Goal: Check status: Check status

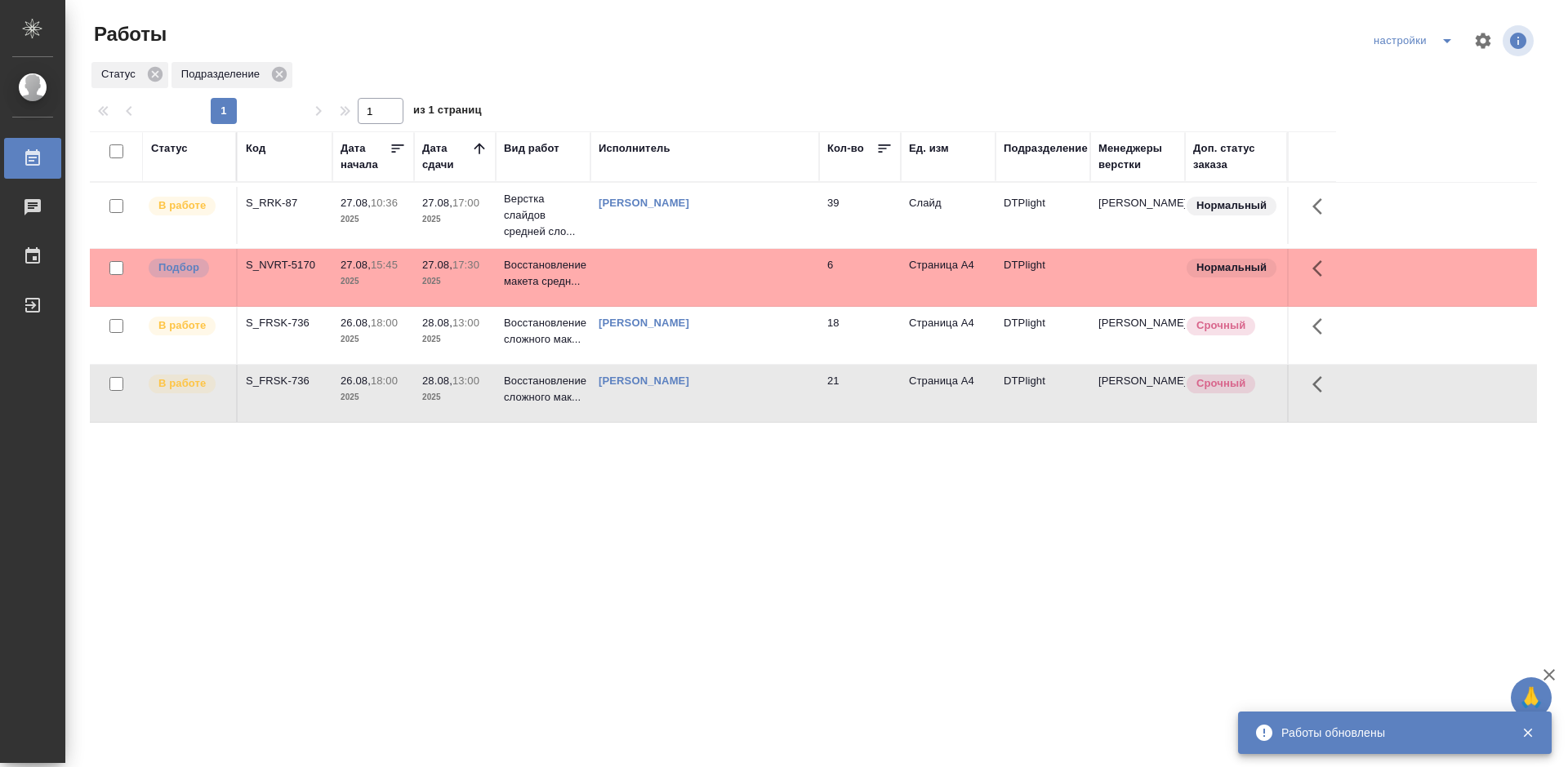
click at [838, 518] on div "Статус Код Дата начала Дата сдачи Вид работ Исполнитель Кол-во Ед. изм Подразде…" at bounding box center [813, 426] width 1447 height 588
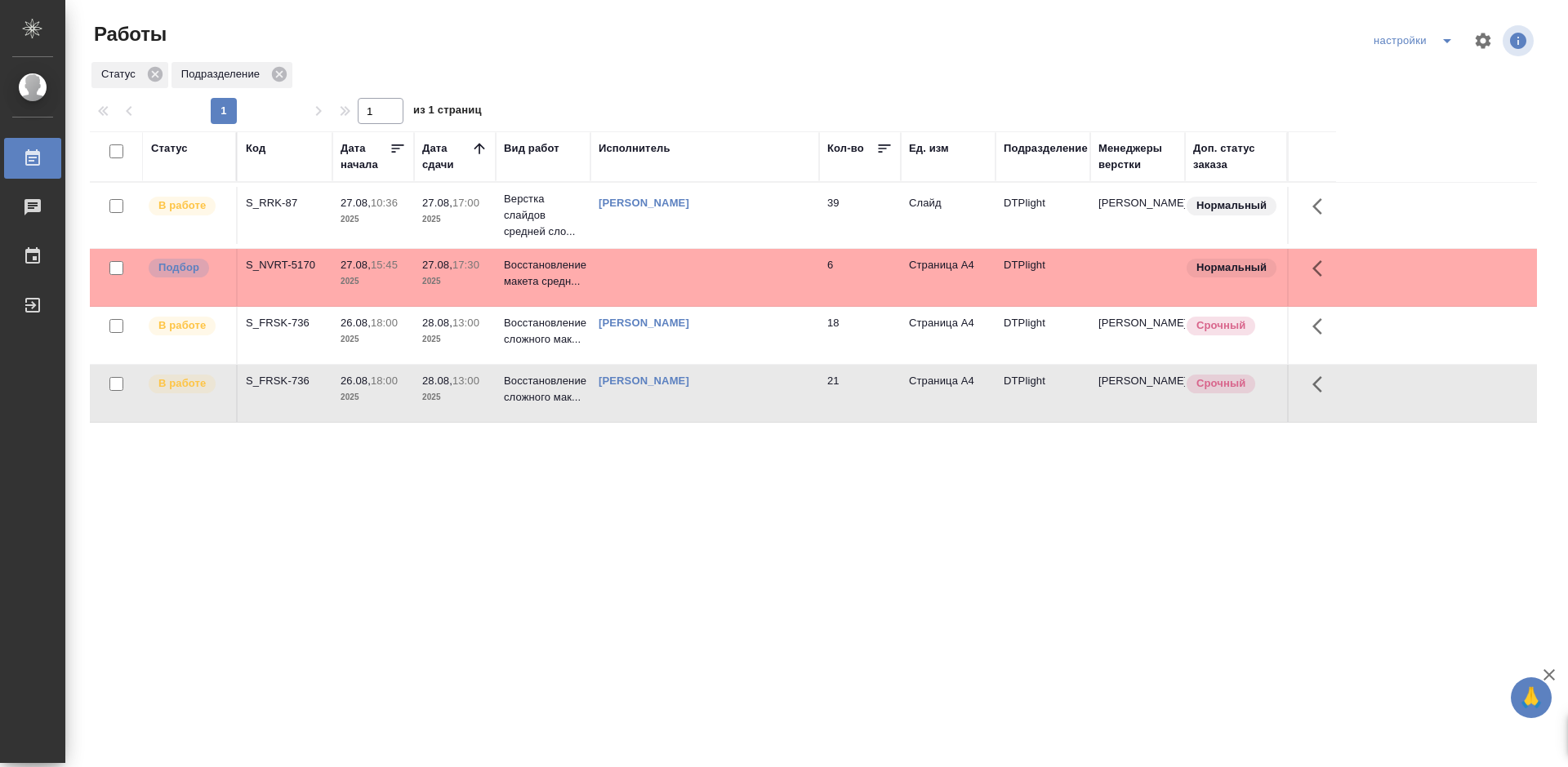
click at [272, 202] on div "S_RRK-87" at bounding box center [285, 203] width 79 height 17
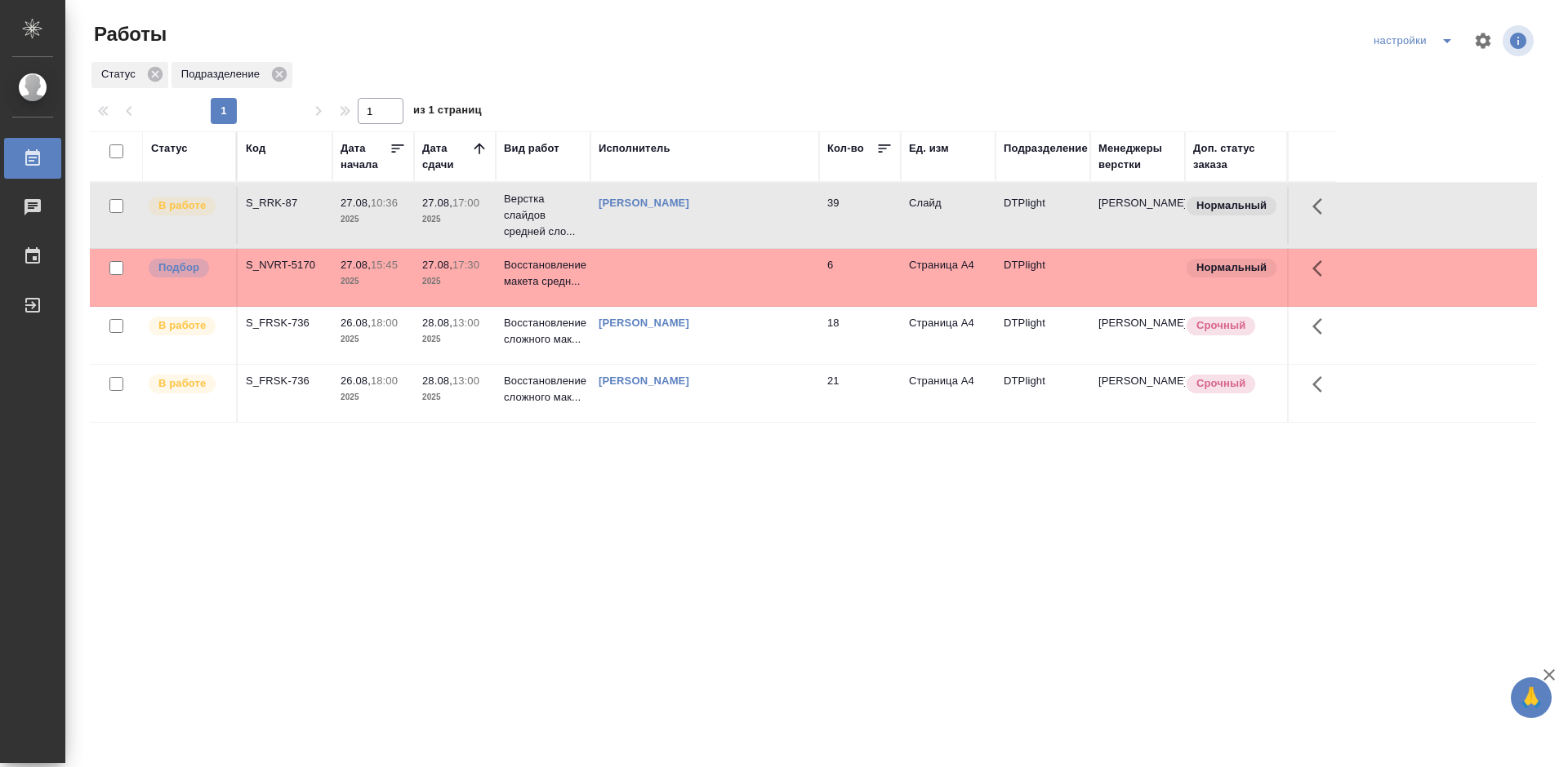
click at [272, 202] on div "S_RRK-87" at bounding box center [285, 203] width 79 height 17
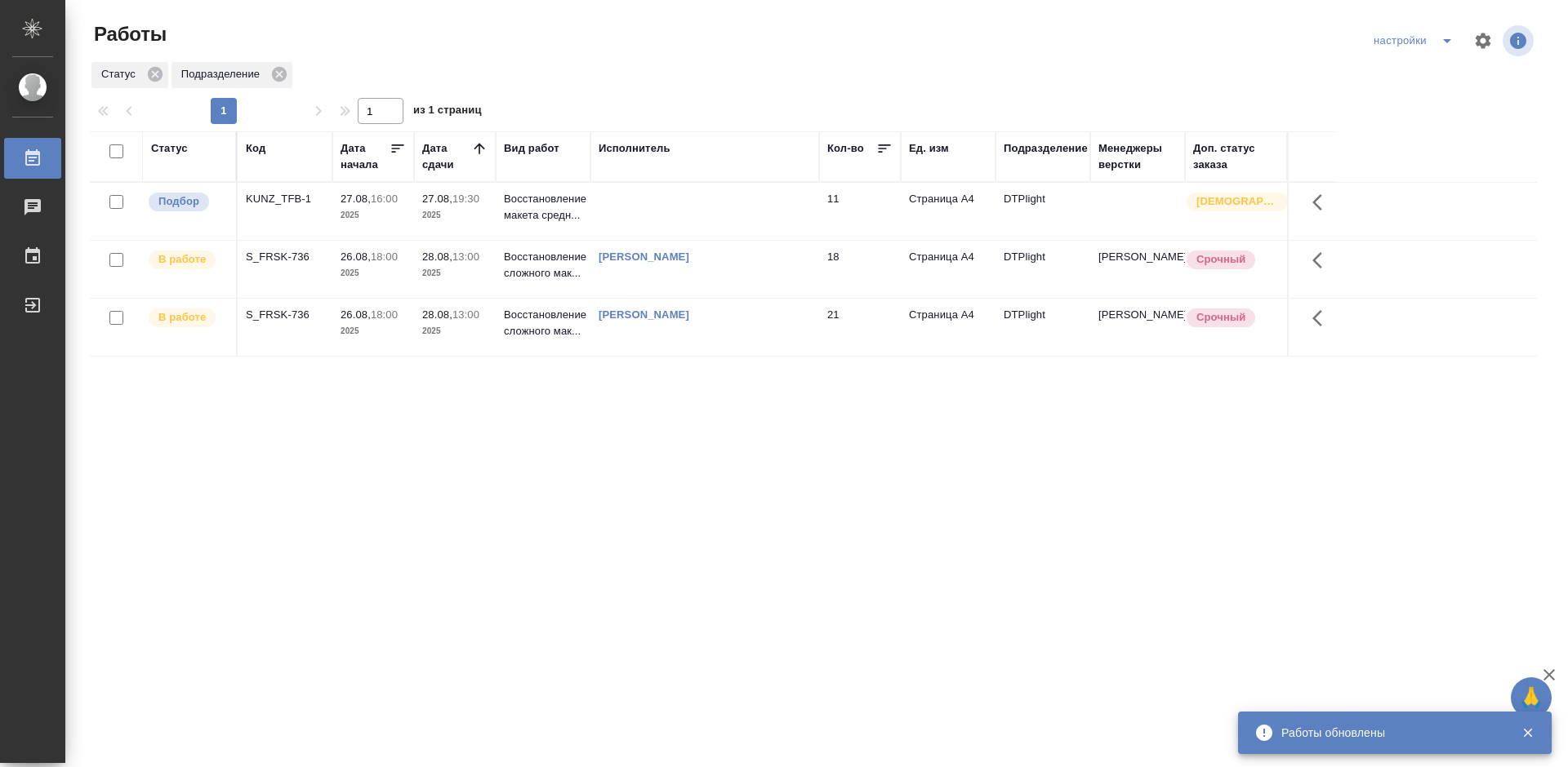
click at [782, 439] on div "Статус Код Дата начала Дата сдачи Вид работ Исполнитель Кол-во Ед. изм Подразде…" at bounding box center [813, 426] width 1447 height 588
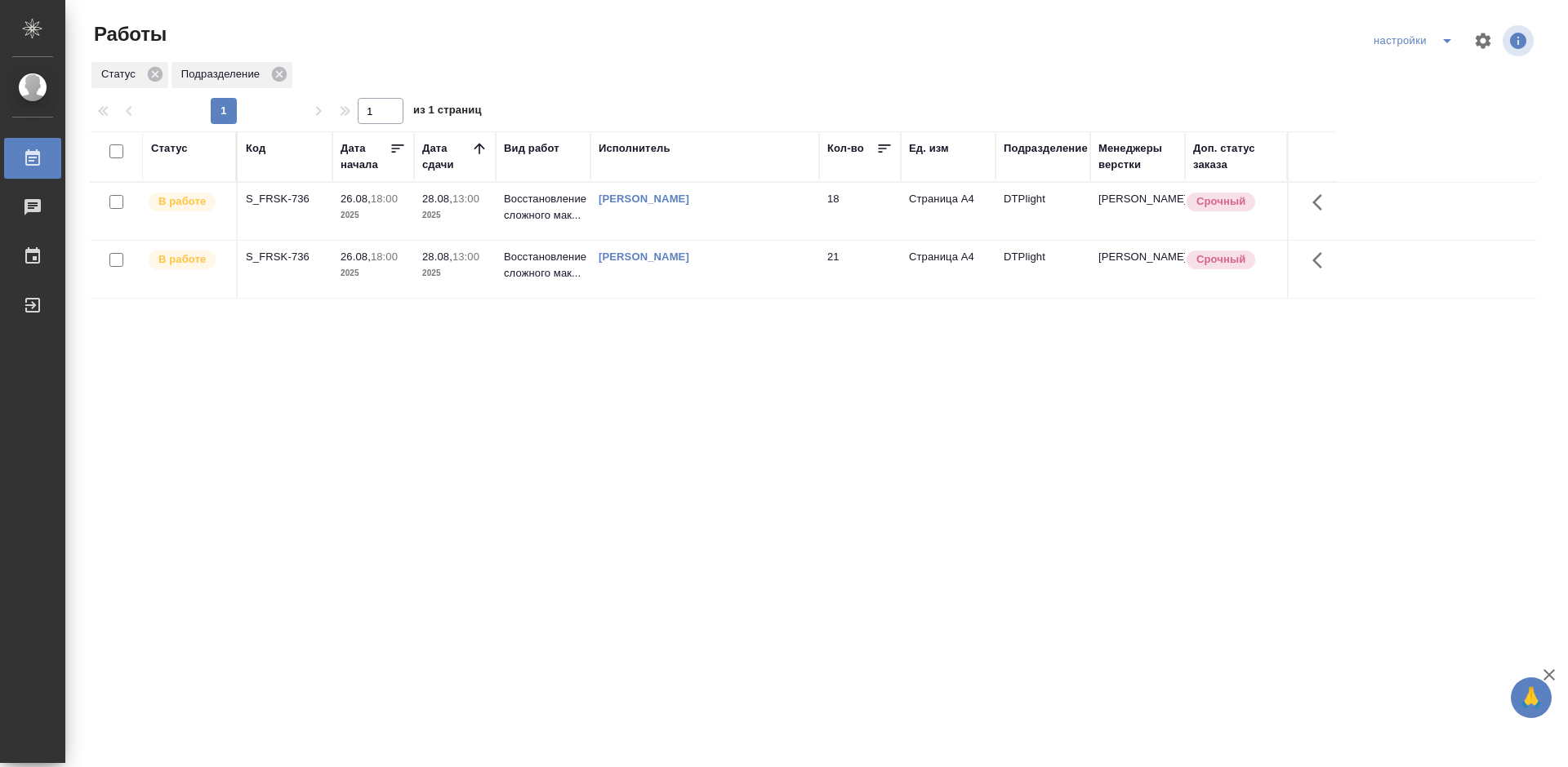
click at [831, 450] on div "Статус Код Дата начала Дата сдачи Вид работ Исполнитель Кол-во Ед. изм Подразде…" at bounding box center [813, 426] width 1447 height 588
click at [291, 200] on div "S_FRSK-736" at bounding box center [285, 199] width 79 height 17
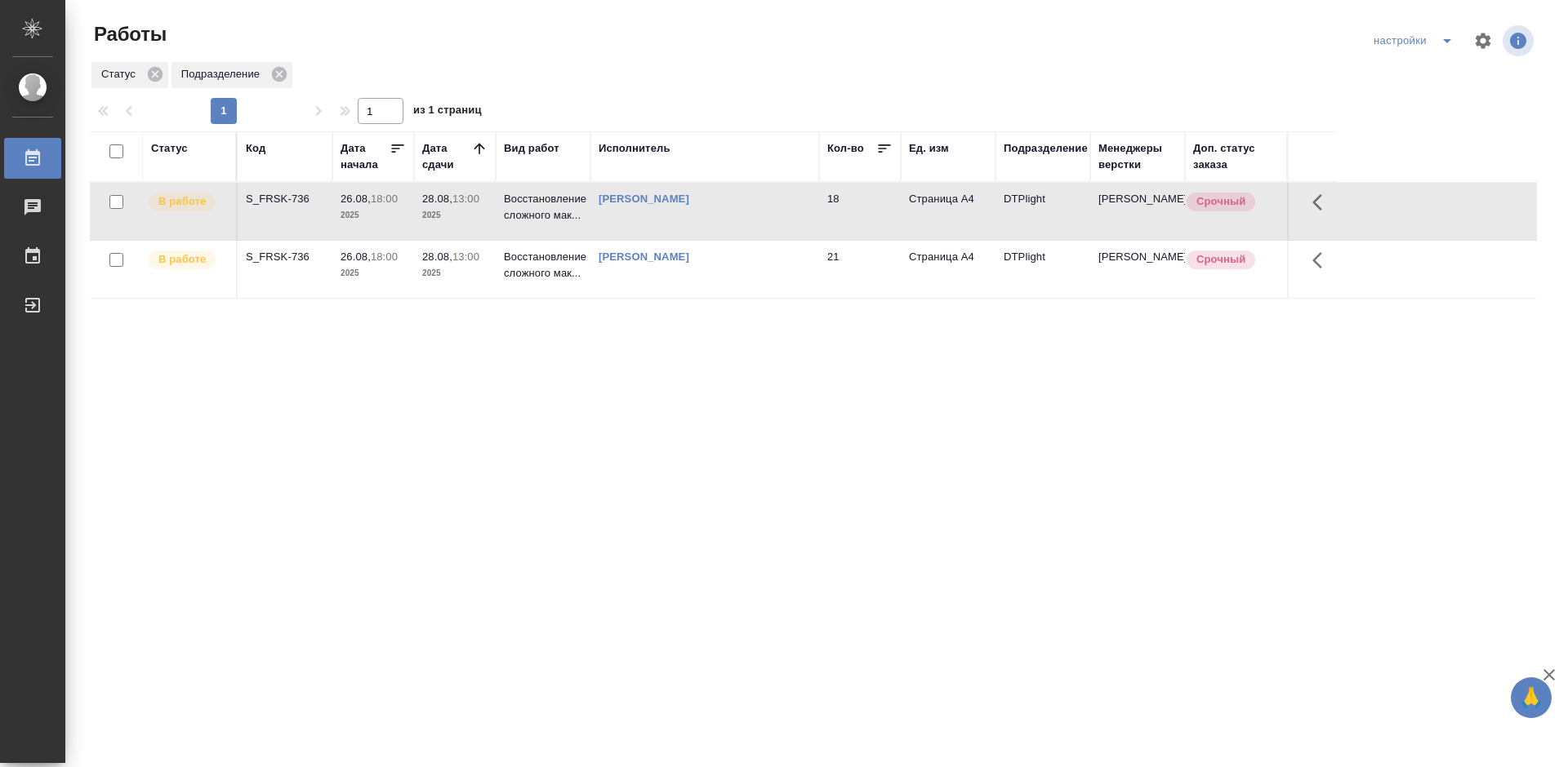
click at [291, 200] on div "S_FRSK-736" at bounding box center [285, 199] width 79 height 17
click at [291, 265] on div "S_FRSK-736" at bounding box center [285, 257] width 79 height 17
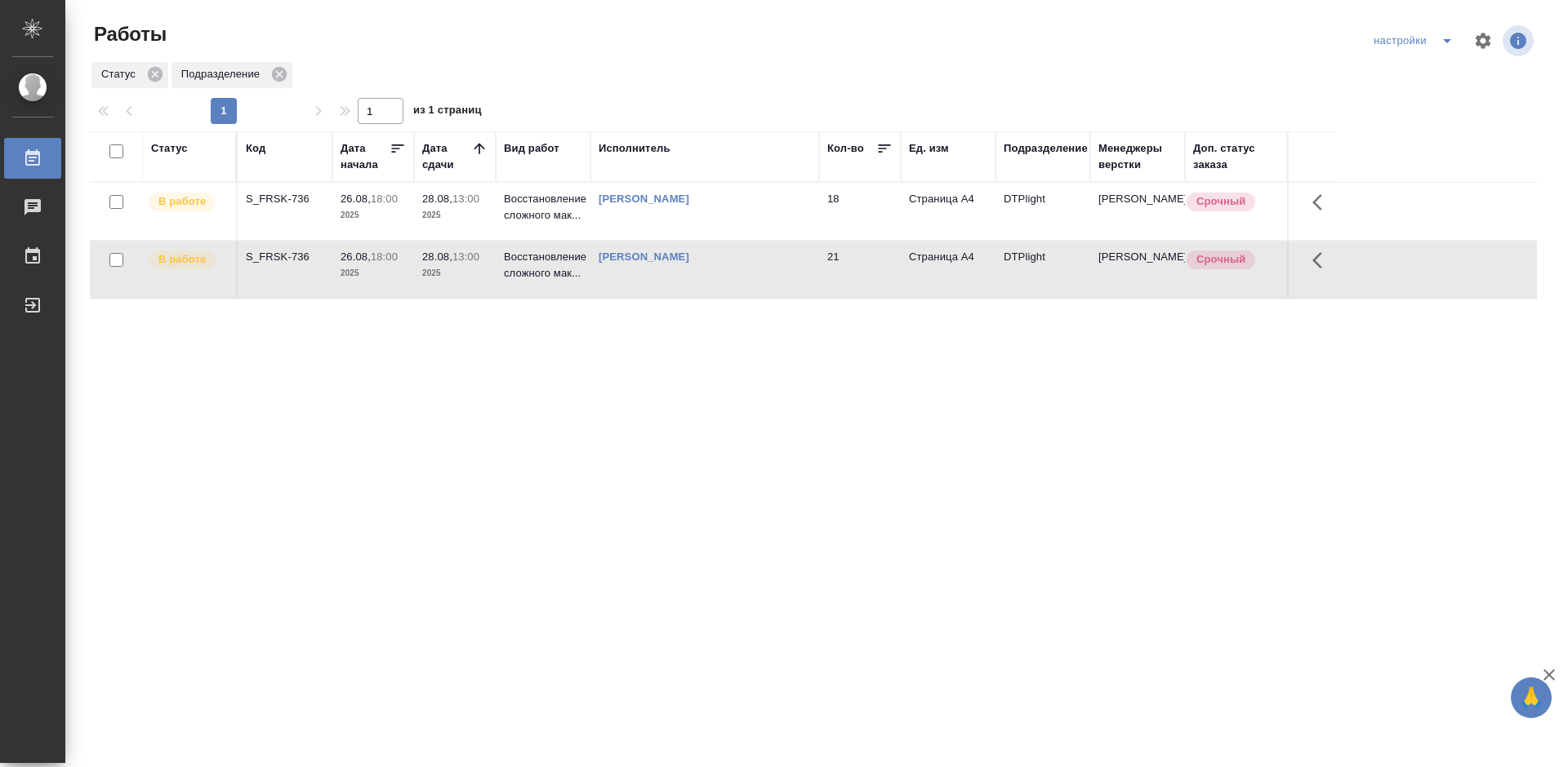
click at [291, 265] on div "S_FRSK-736" at bounding box center [285, 257] width 79 height 17
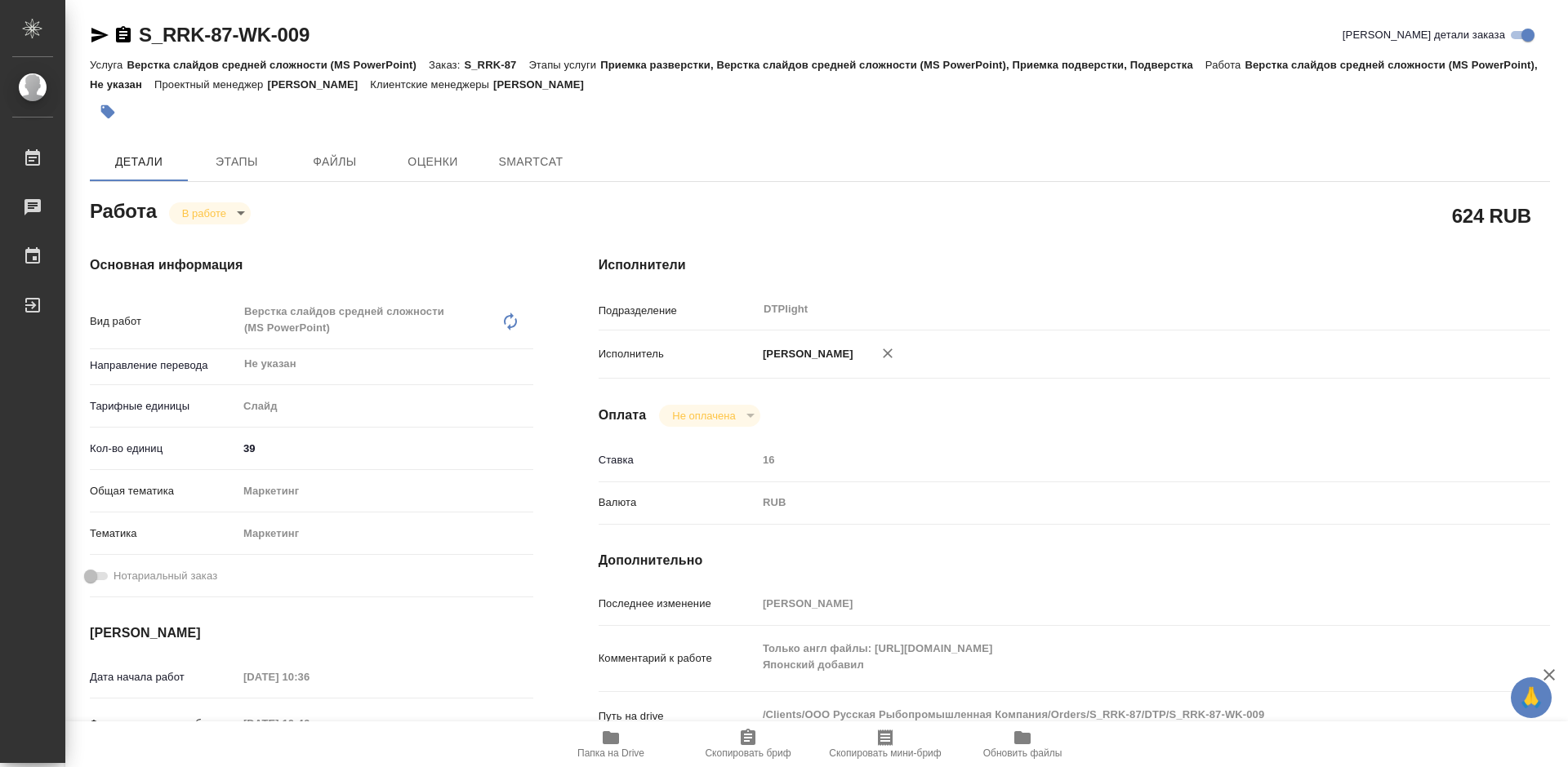
type textarea "x"
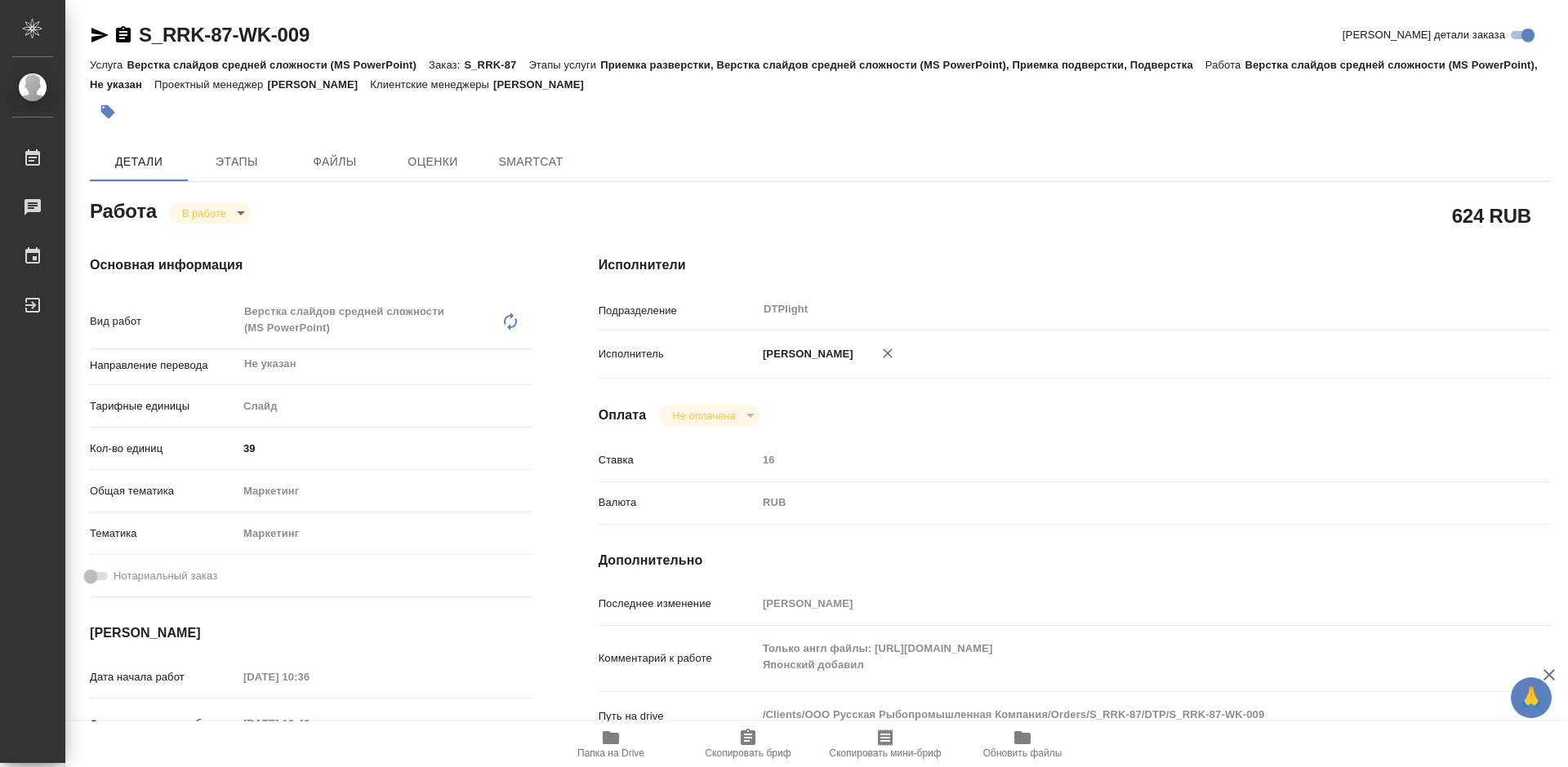
type textarea "x"
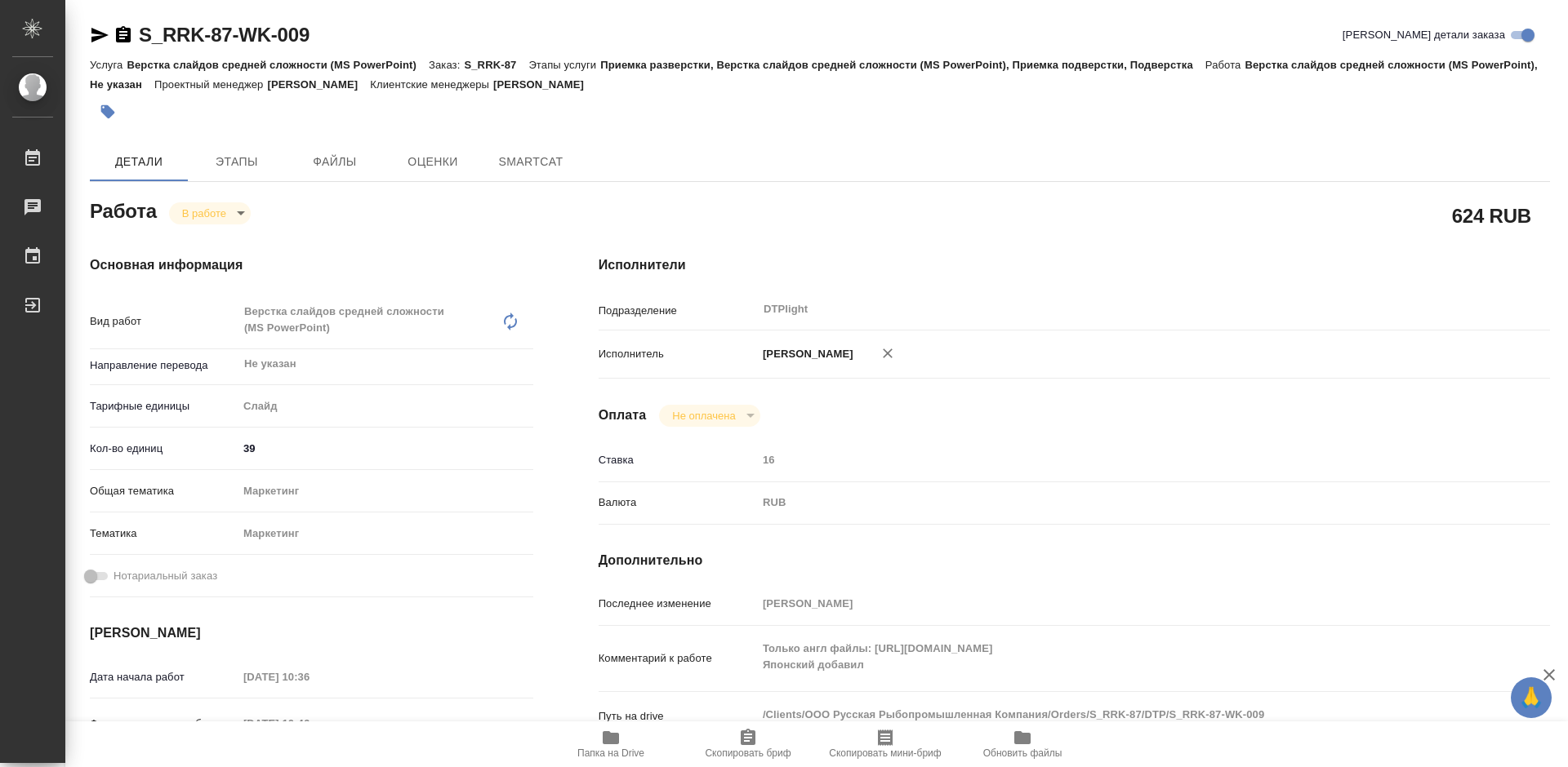
type textarea "x"
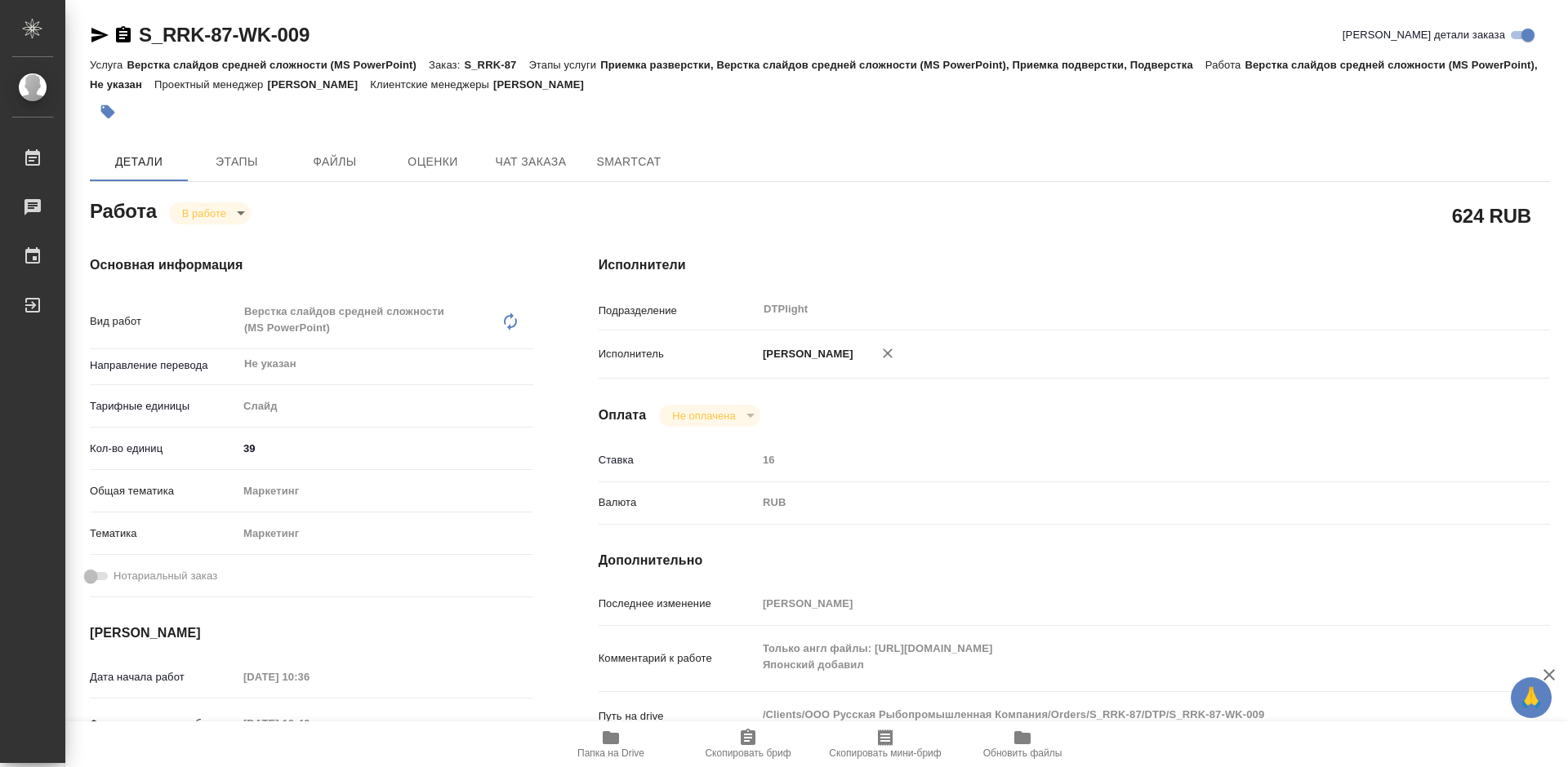
type textarea "x"
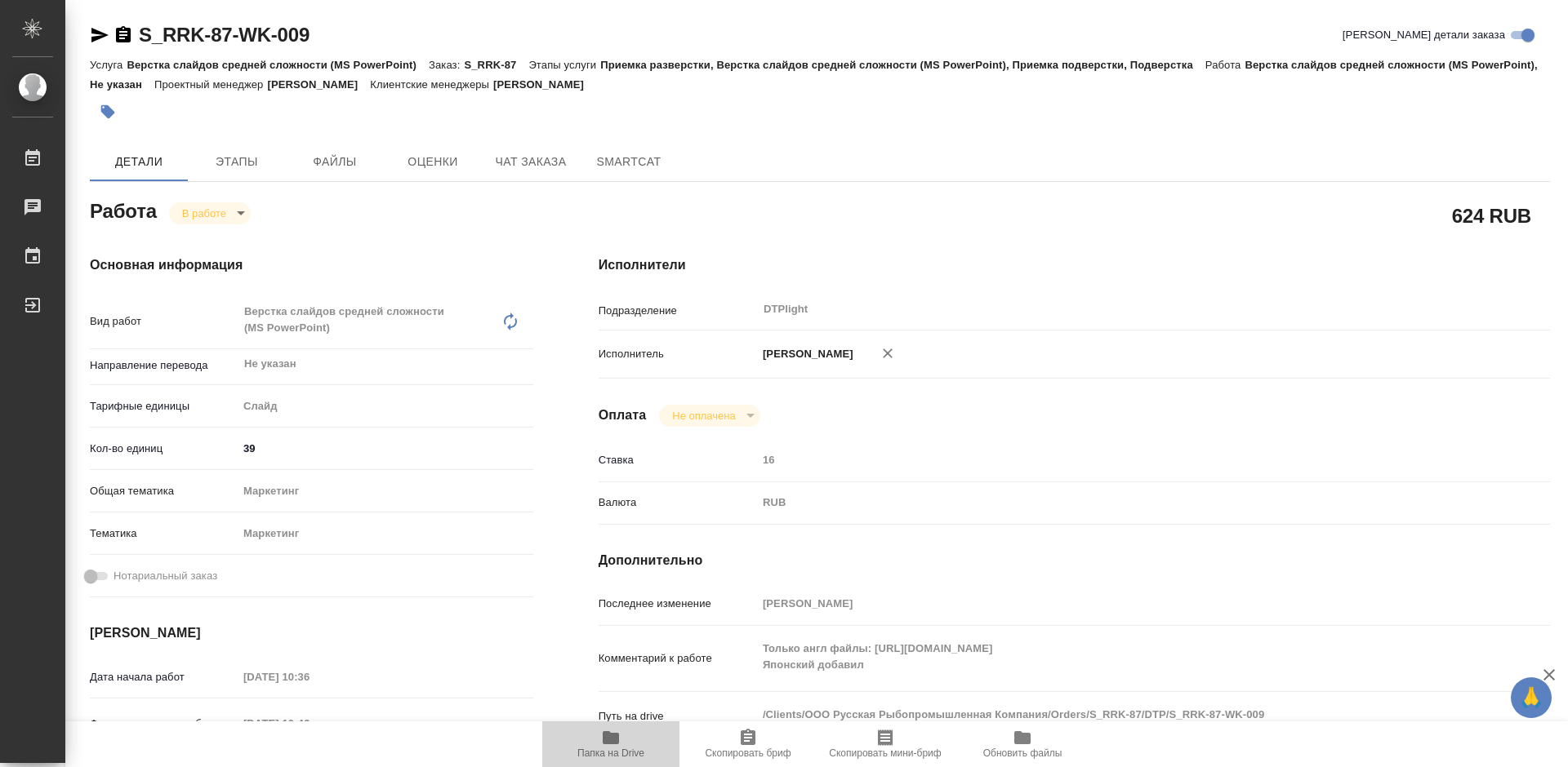
click at [619, 740] on icon "button" at bounding box center [611, 738] width 17 height 13
type textarea "x"
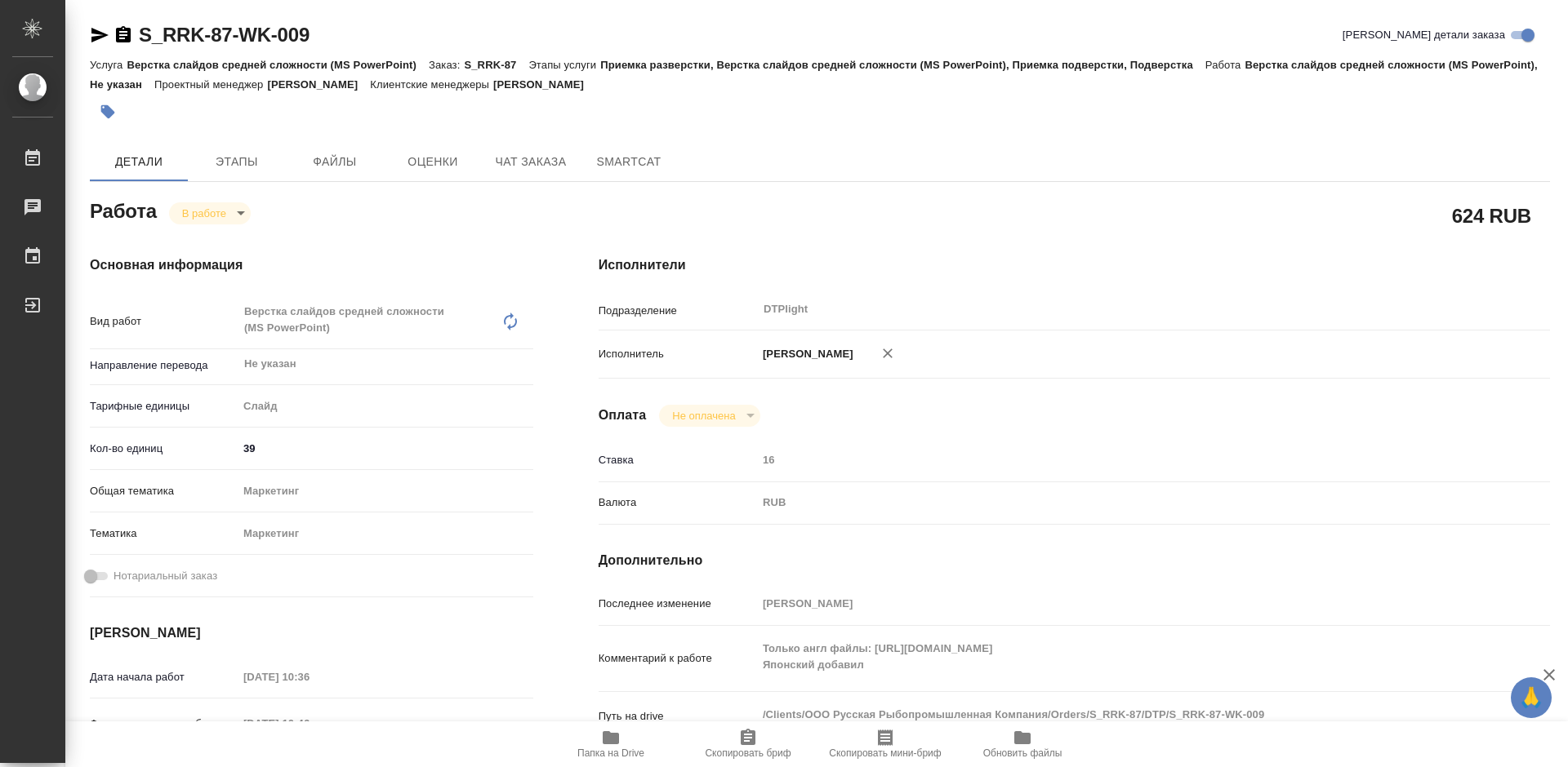
type textarea "x"
click at [223, 215] on body "🙏 .cls-1 fill:#fff; AWATERA Tretyakova Mariya Работы 0 Чаты График Выйти S_RRK-…" at bounding box center [784, 384] width 1568 height 767
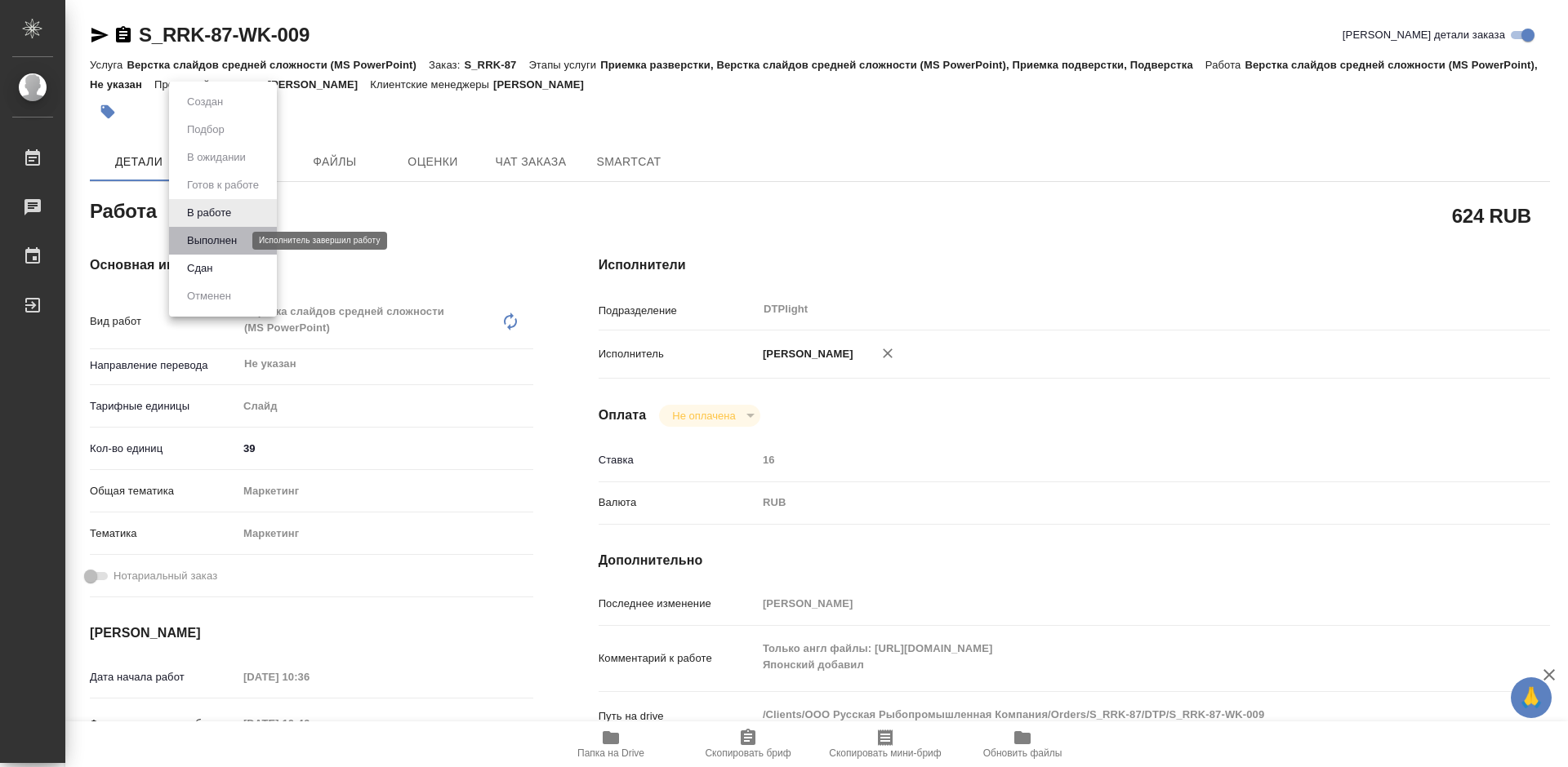
click at [213, 233] on button "Выполнен" at bounding box center [211, 241] width 60 height 18
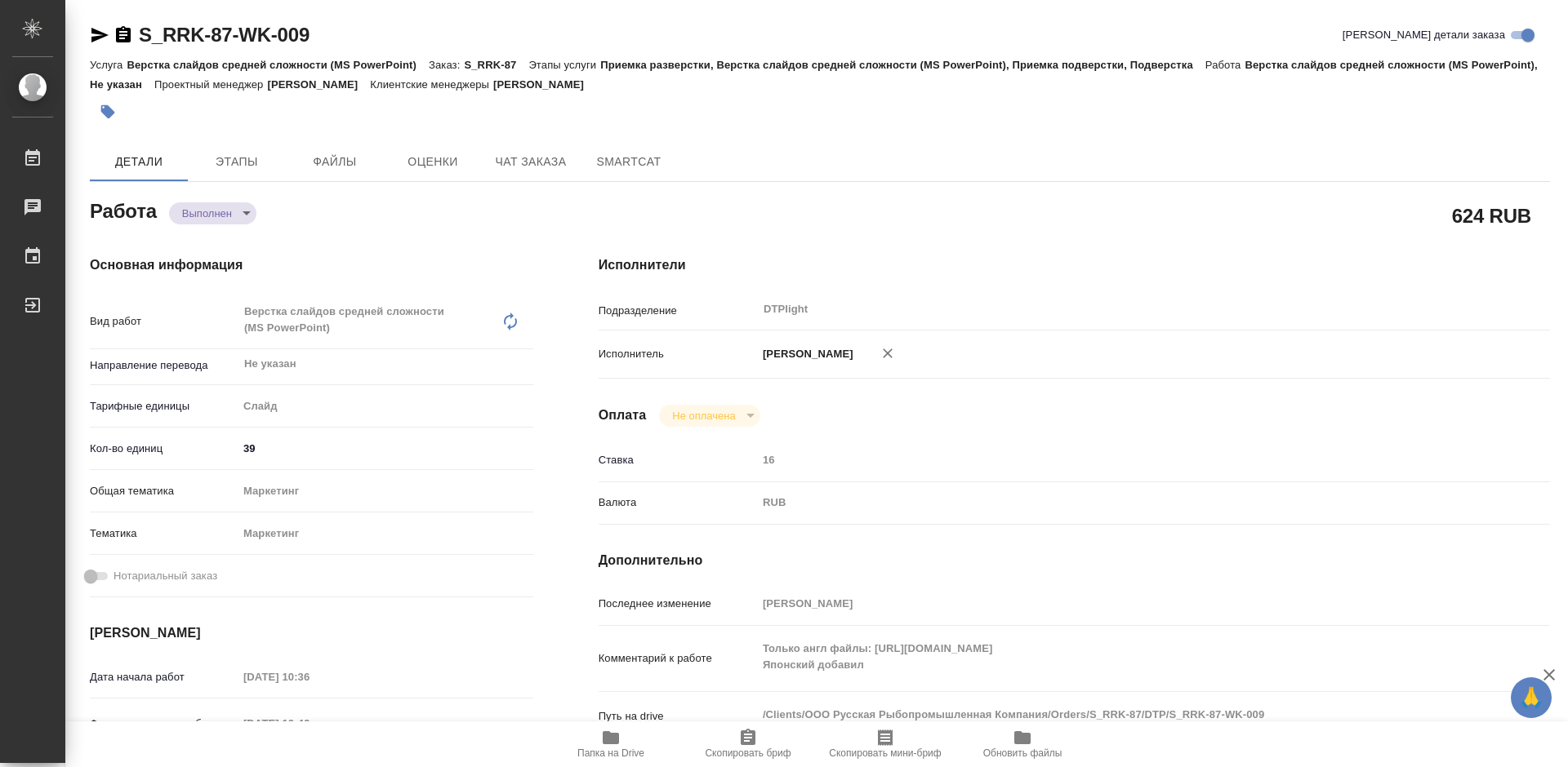
type textarea "x"
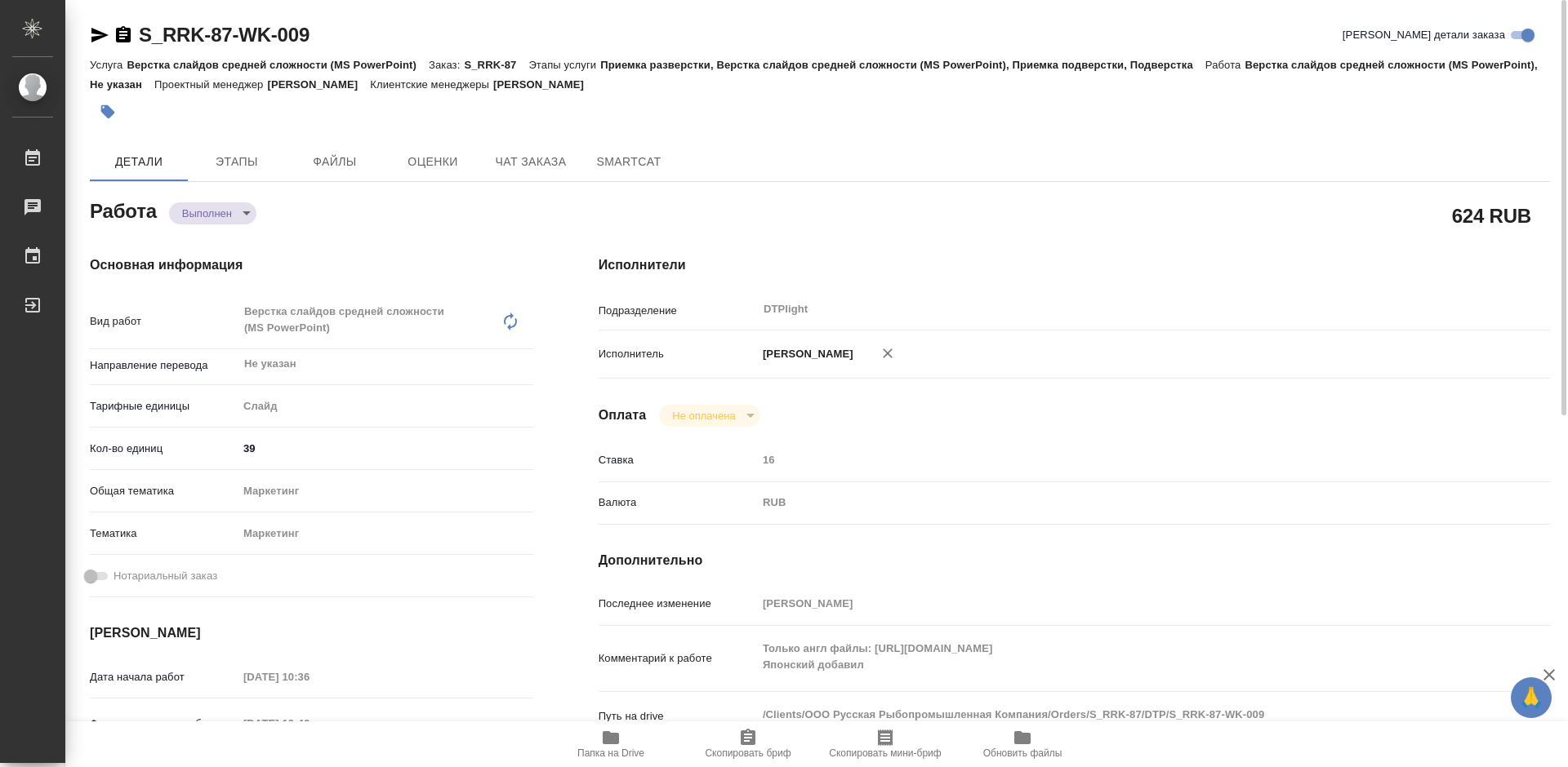
type textarea "x"
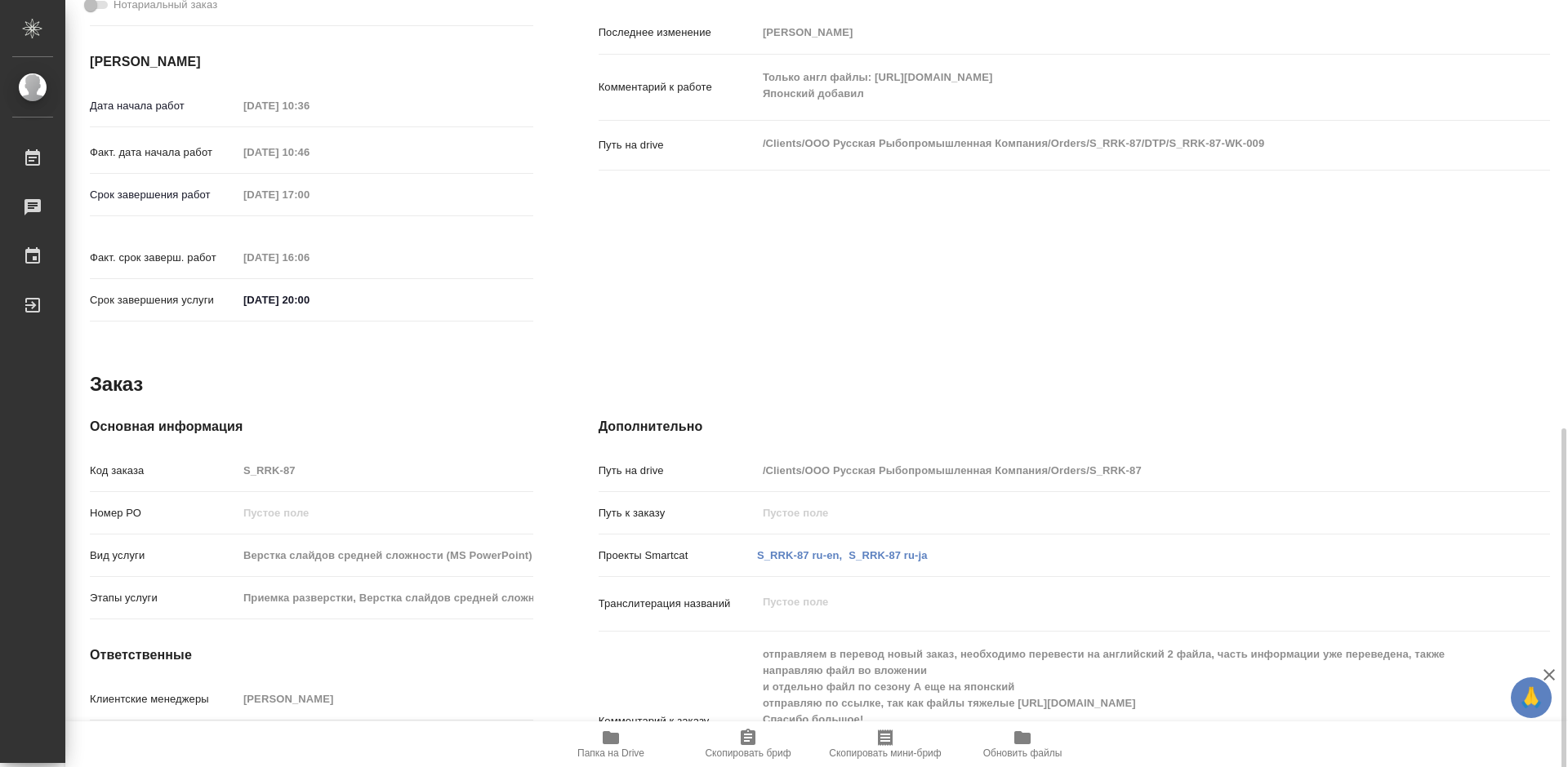
scroll to position [648, 0]
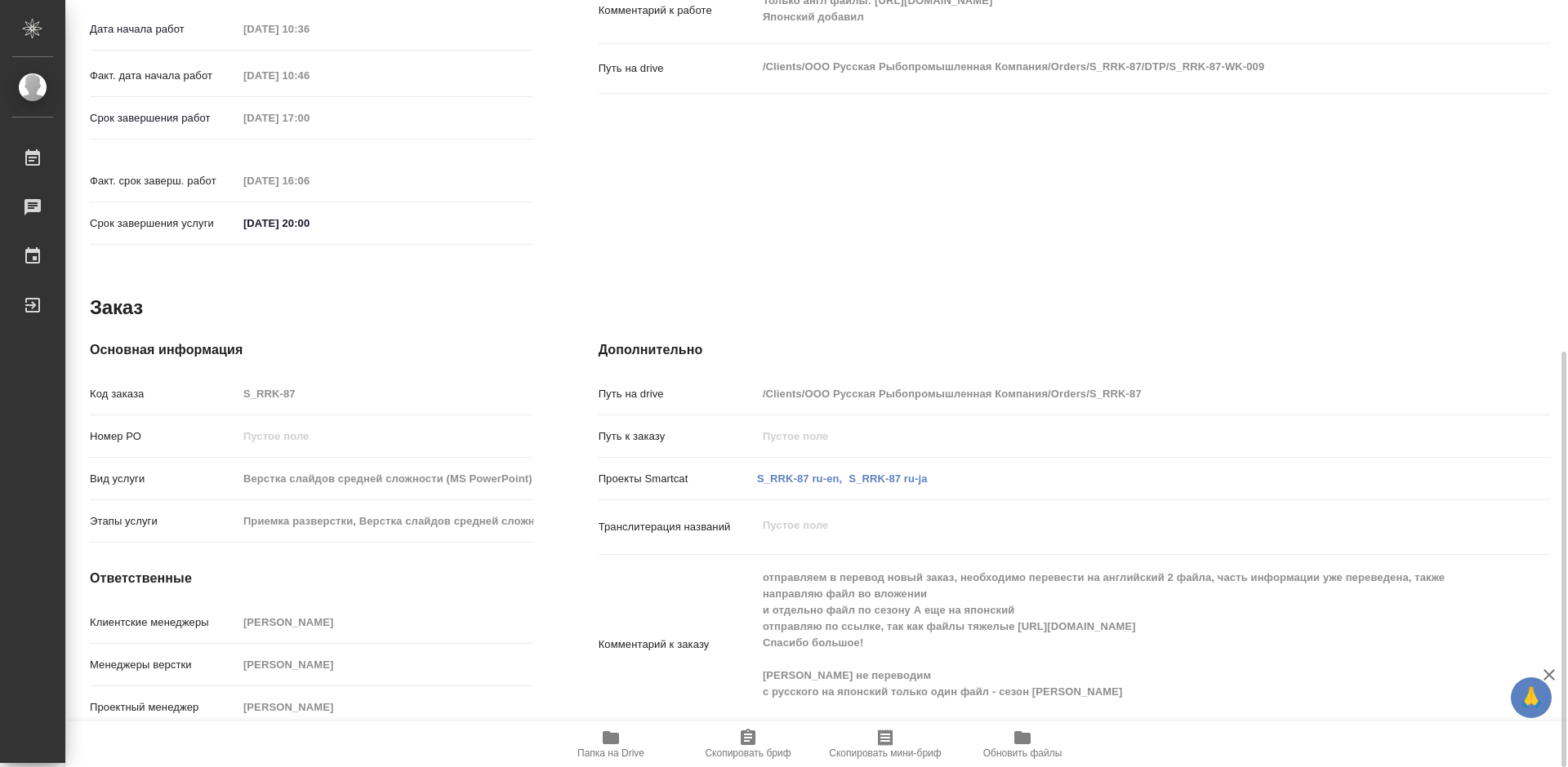
type textarea "x"
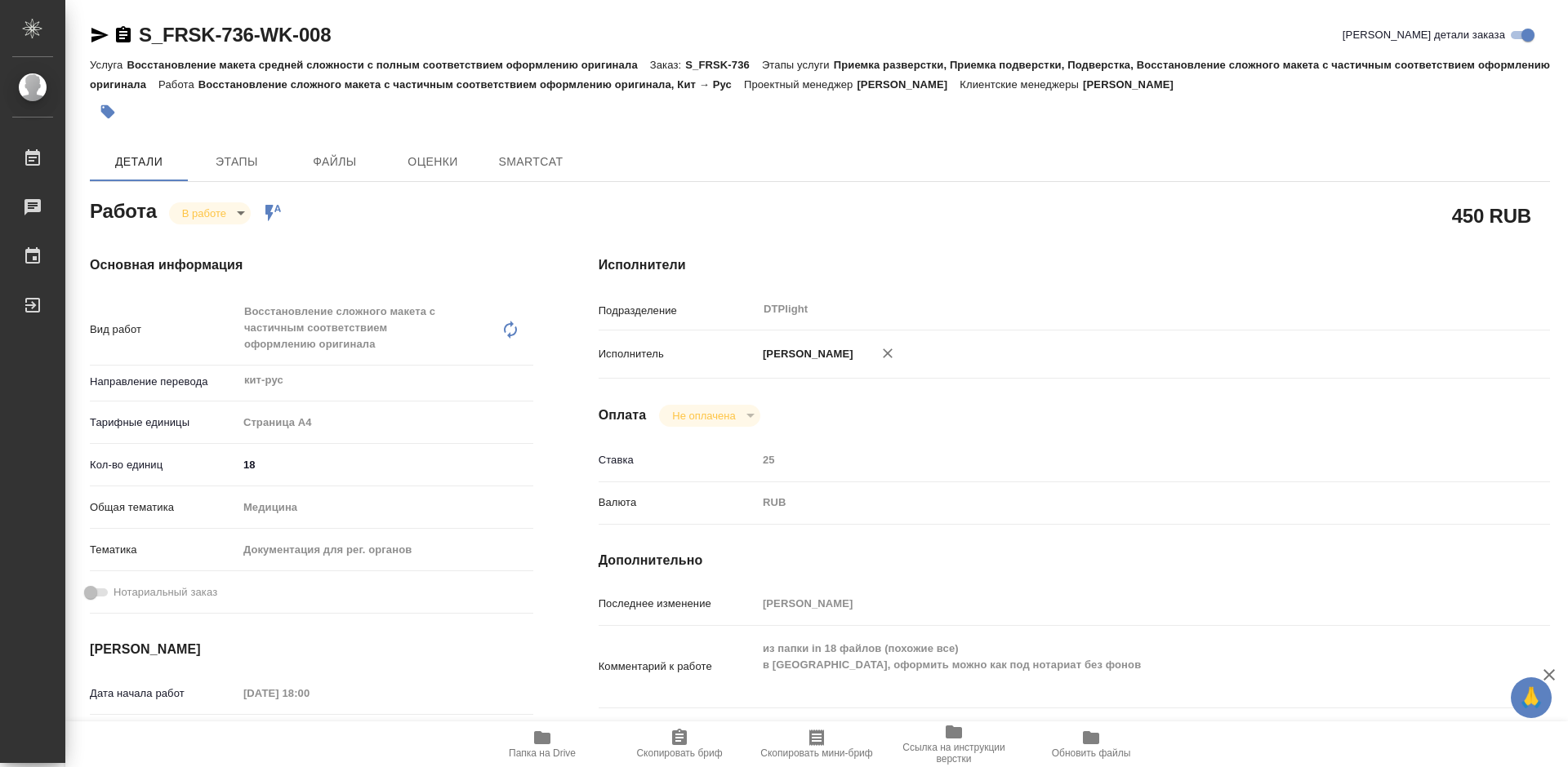
type textarea "x"
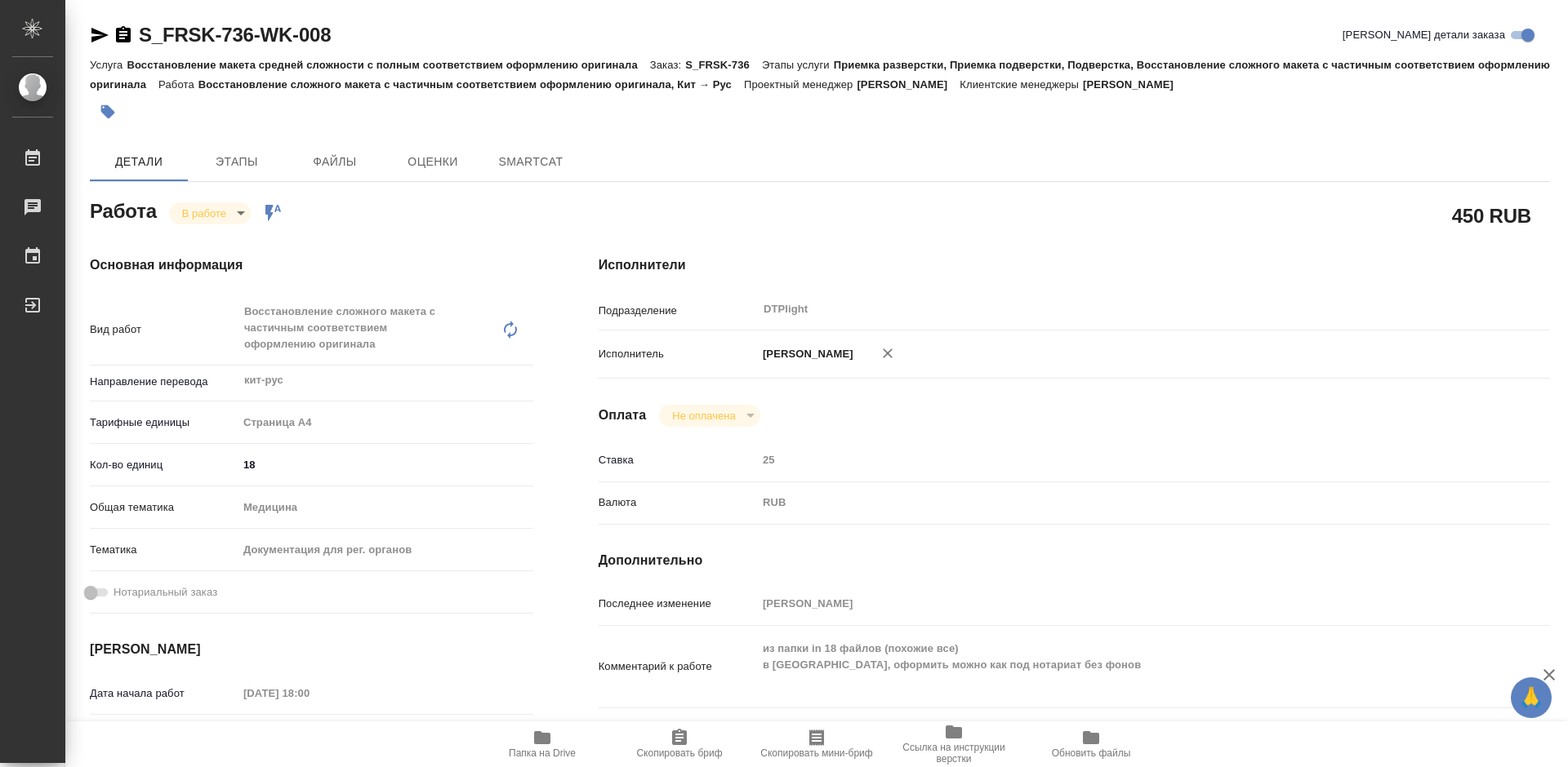
type textarea "x"
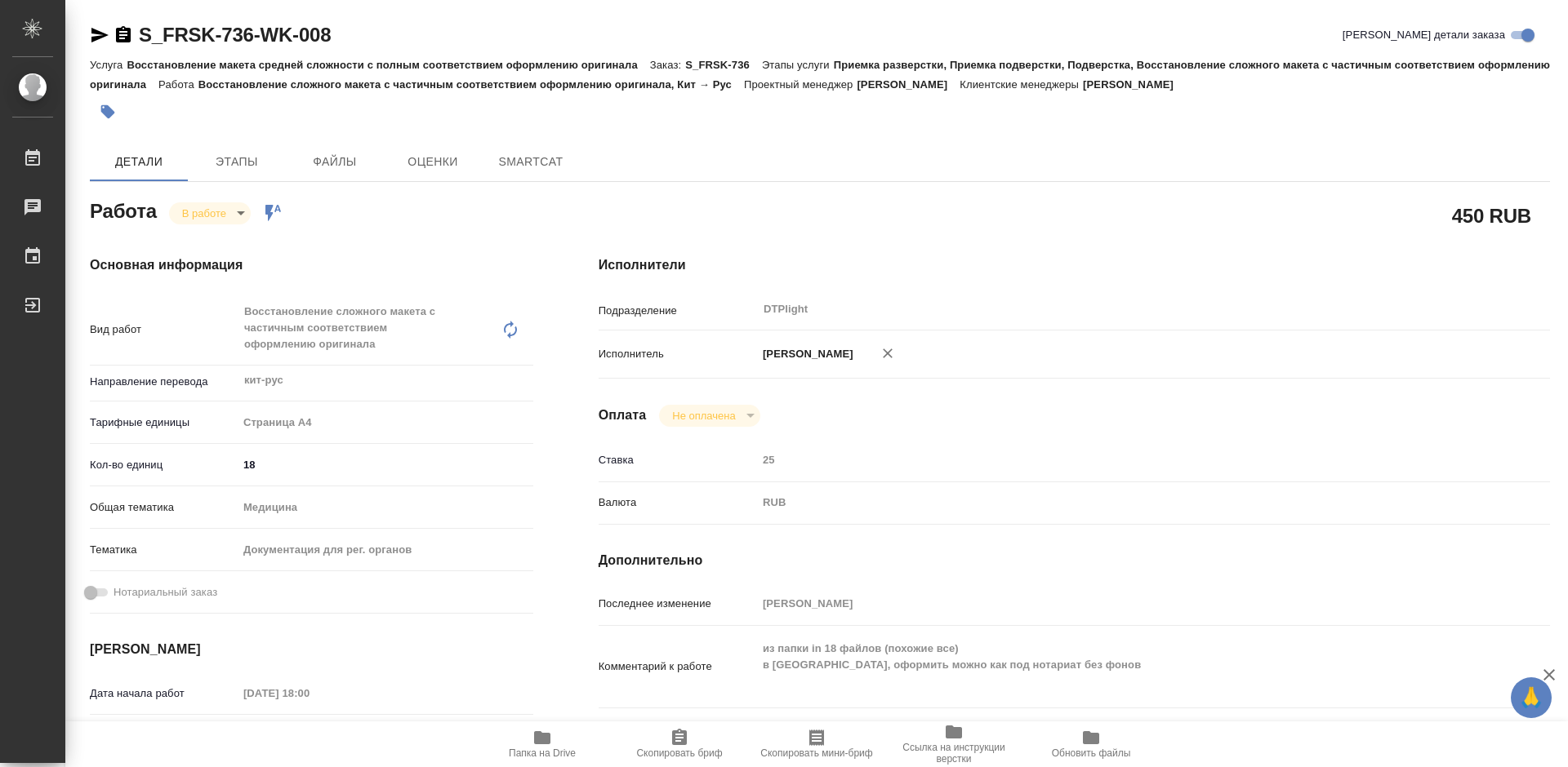
type textarea "x"
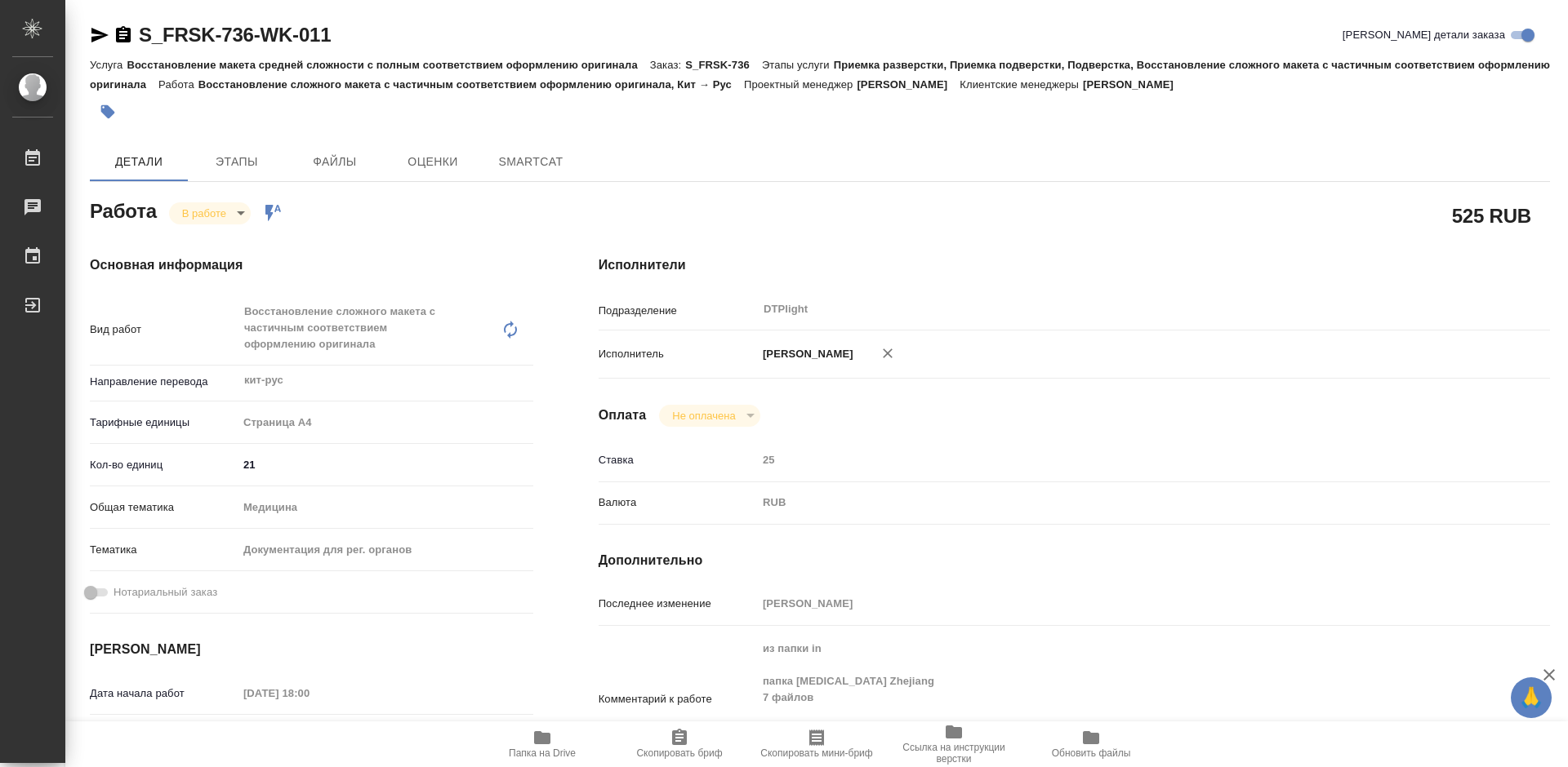
type textarea "x"
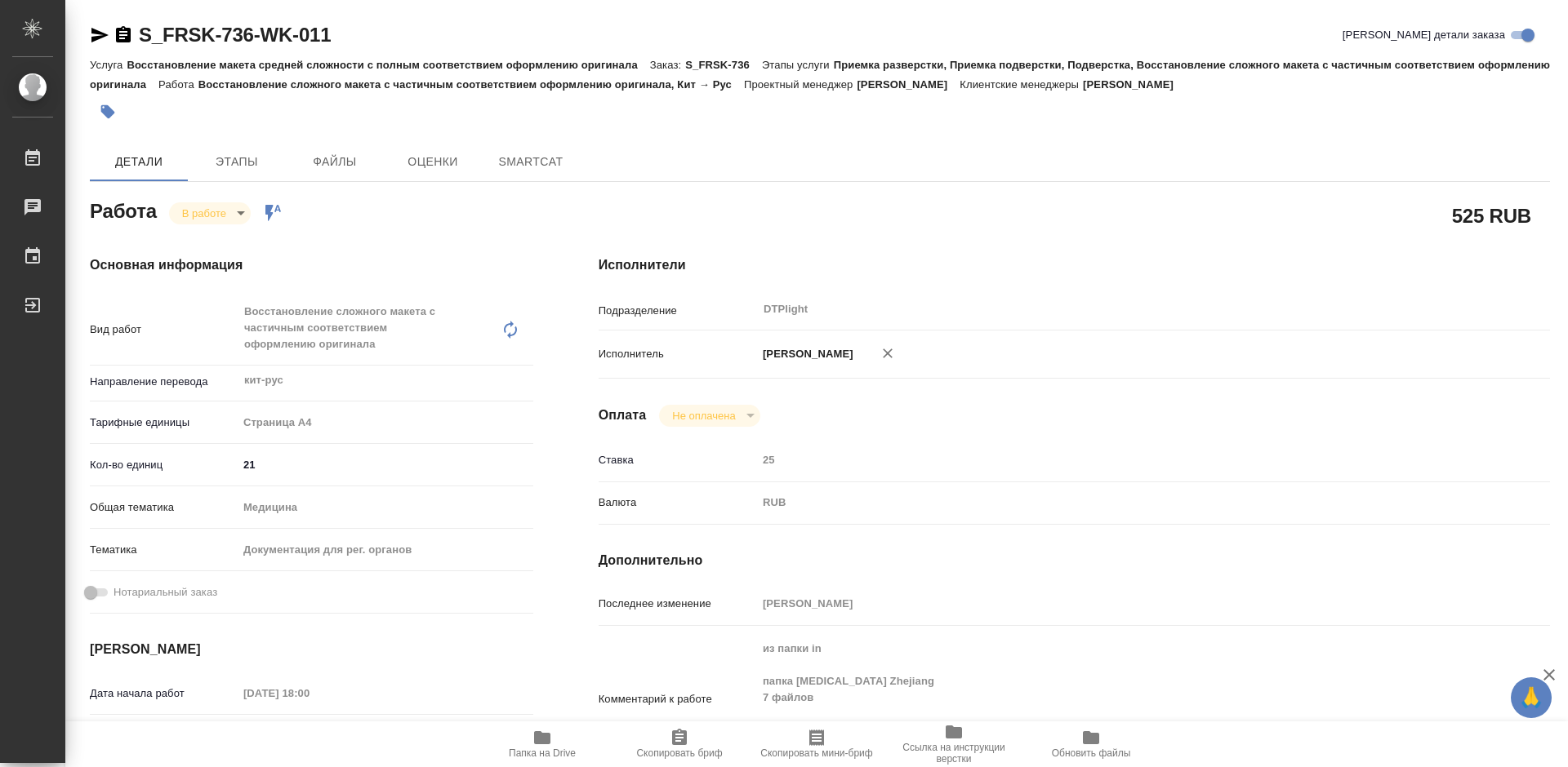
type textarea "x"
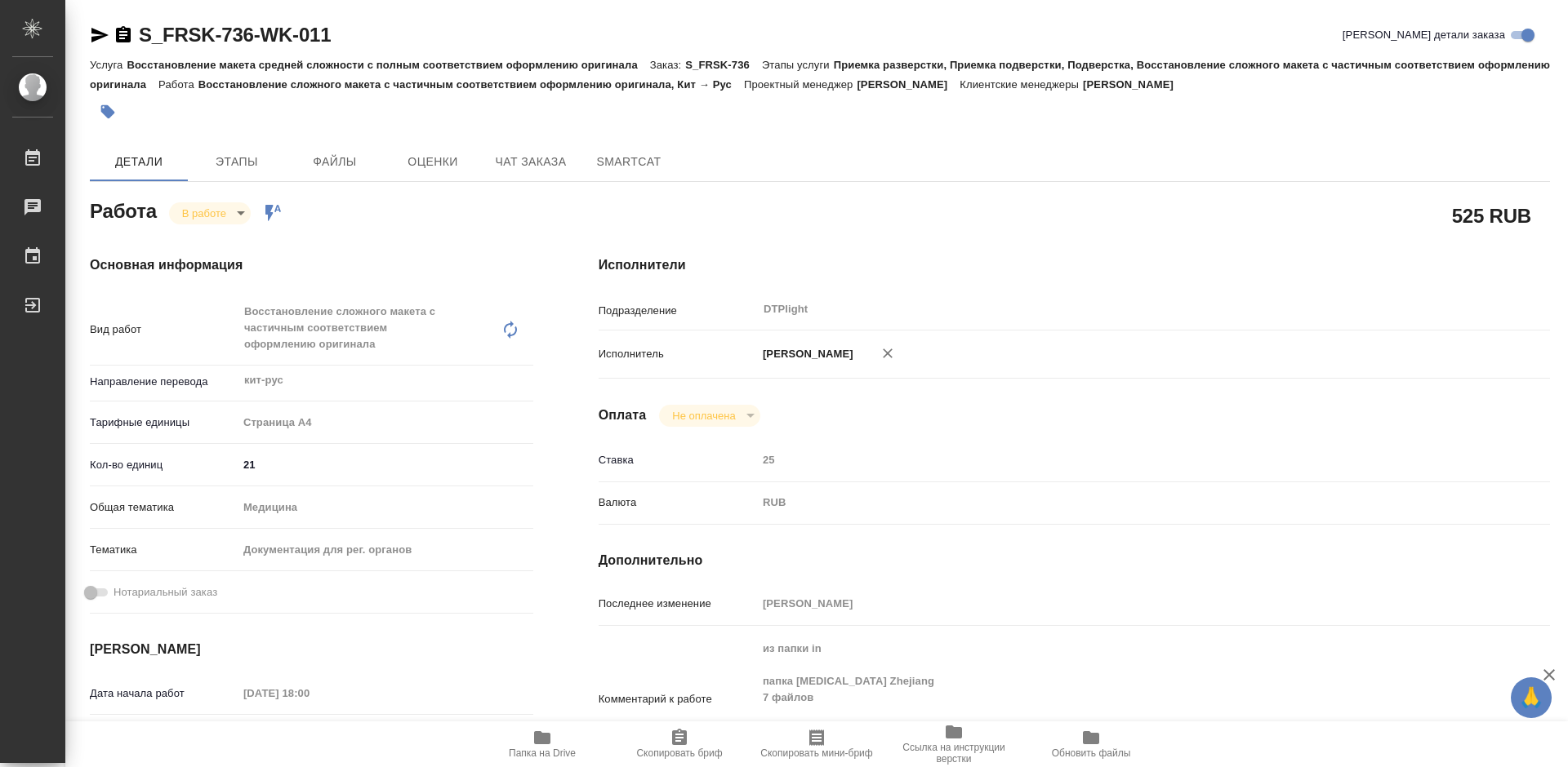
type textarea "x"
